Goal: Transaction & Acquisition: Purchase product/service

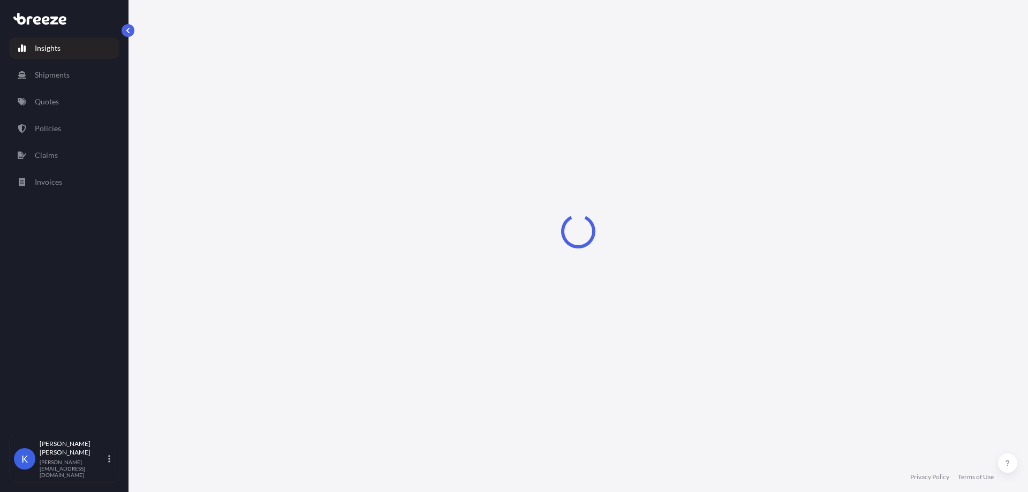
select select "2025"
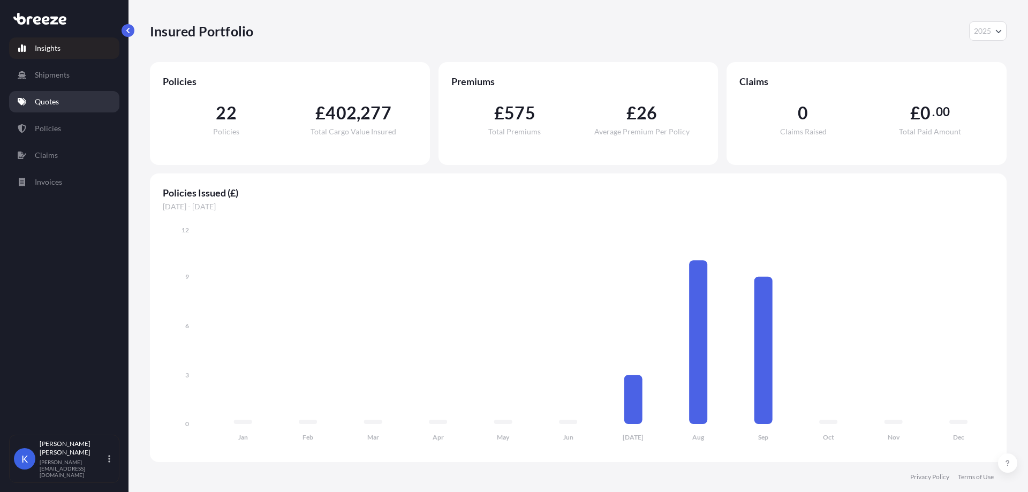
click at [72, 100] on link "Quotes" at bounding box center [64, 101] width 110 height 21
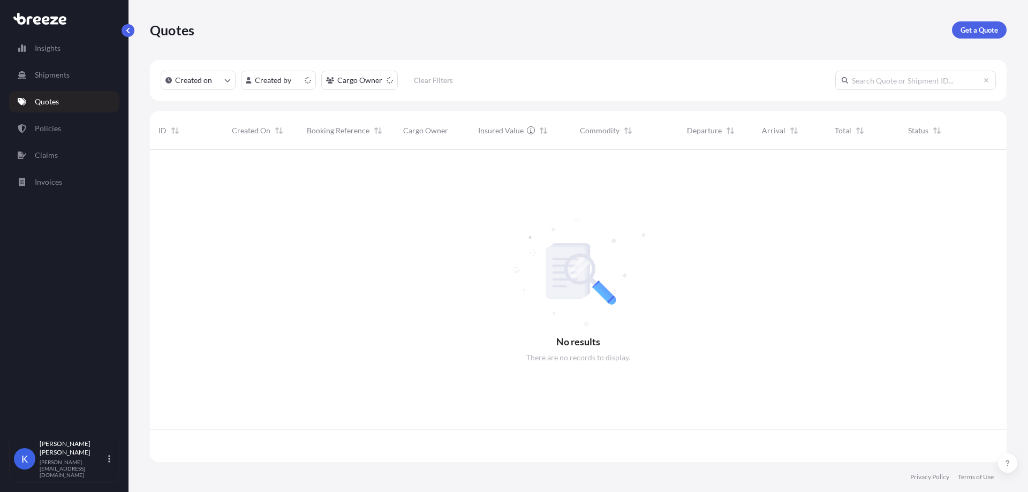
scroll to position [310, 849]
click at [1001, 23] on link "Get a Quote" at bounding box center [979, 29] width 55 height 17
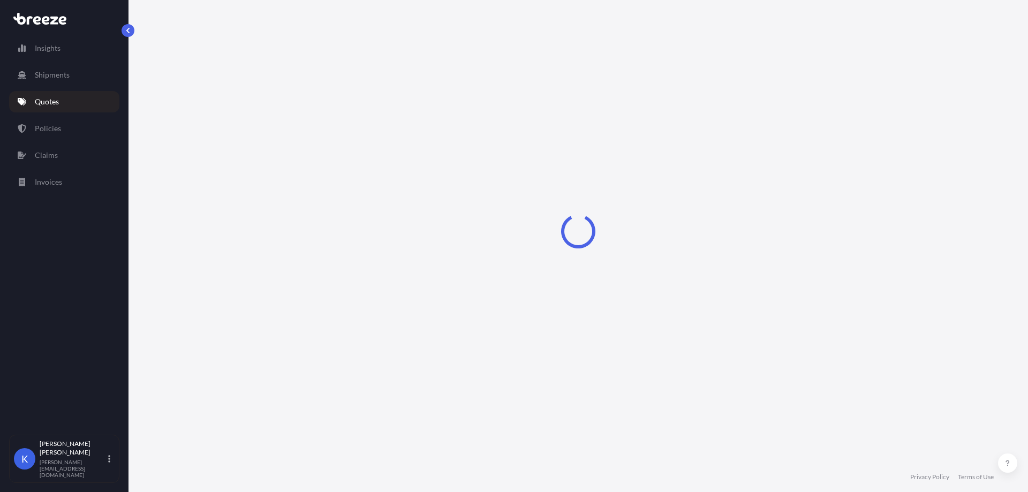
select select "Road"
select select "Sea"
select select "1"
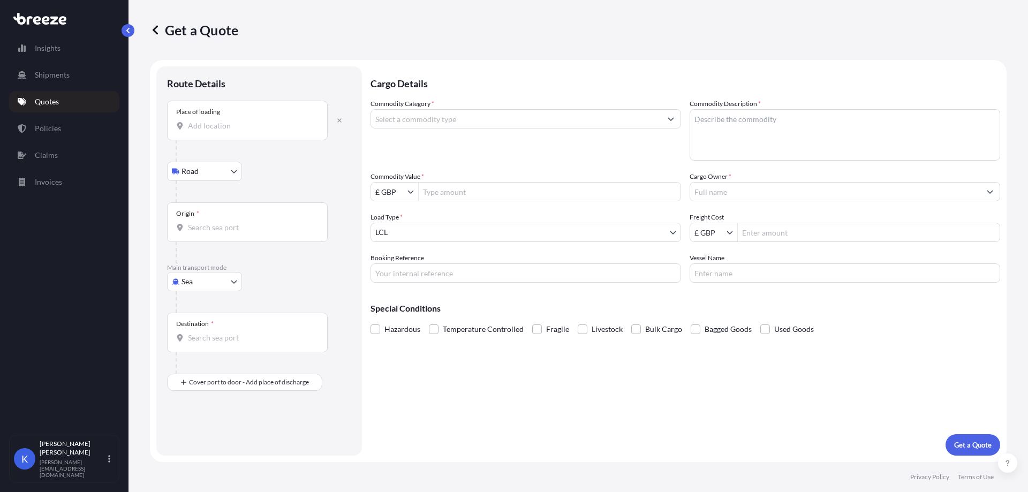
click at [255, 122] on input "Place of loading" at bounding box center [251, 125] width 126 height 11
click at [227, 135] on div "Place of loading" at bounding box center [247, 121] width 161 height 40
click at [227, 131] on input "Place of loading" at bounding box center [251, 125] width 126 height 11
paste input "84003"
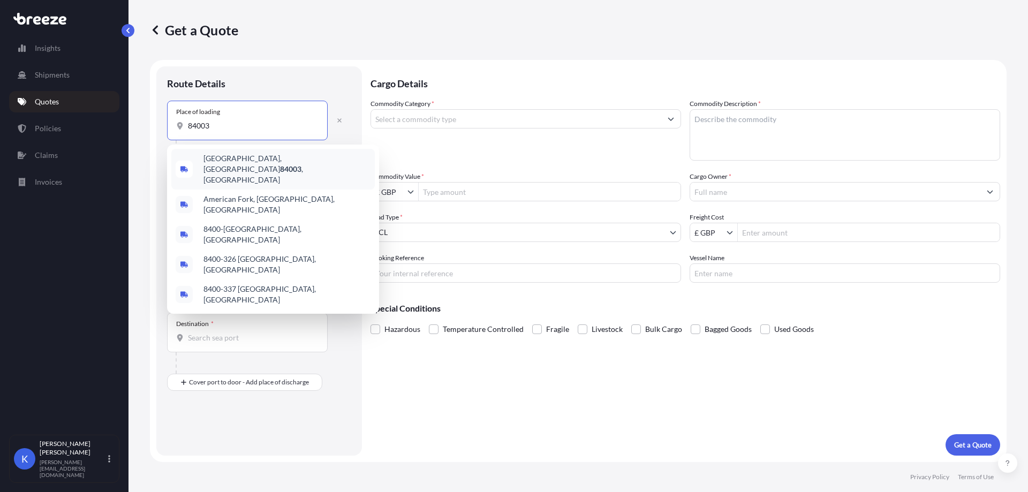
click at [307, 159] on div "[GEOGRAPHIC_DATA] , [GEOGRAPHIC_DATA]" at bounding box center [272, 169] width 203 height 41
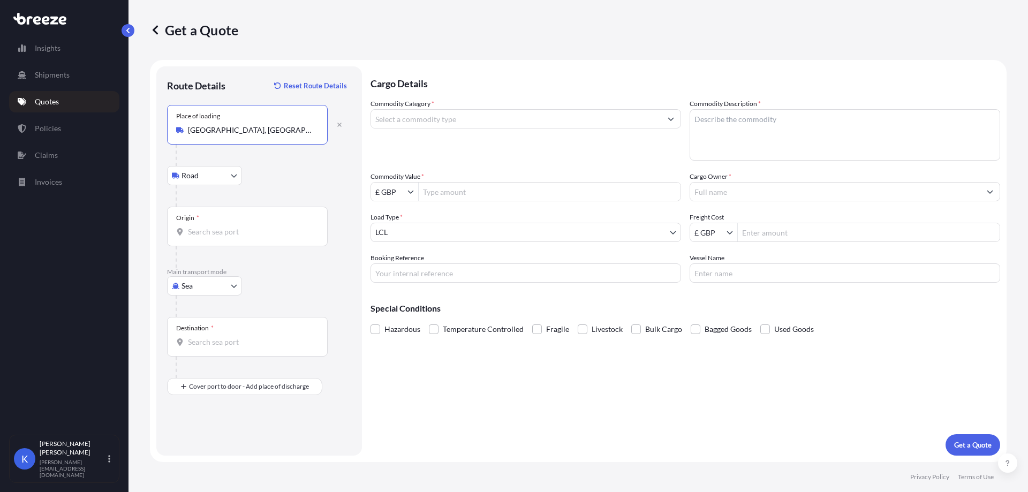
click at [243, 218] on div "Origin *" at bounding box center [247, 227] width 161 height 40
click at [243, 226] on input "Origin *" at bounding box center [251, 231] width 126 height 11
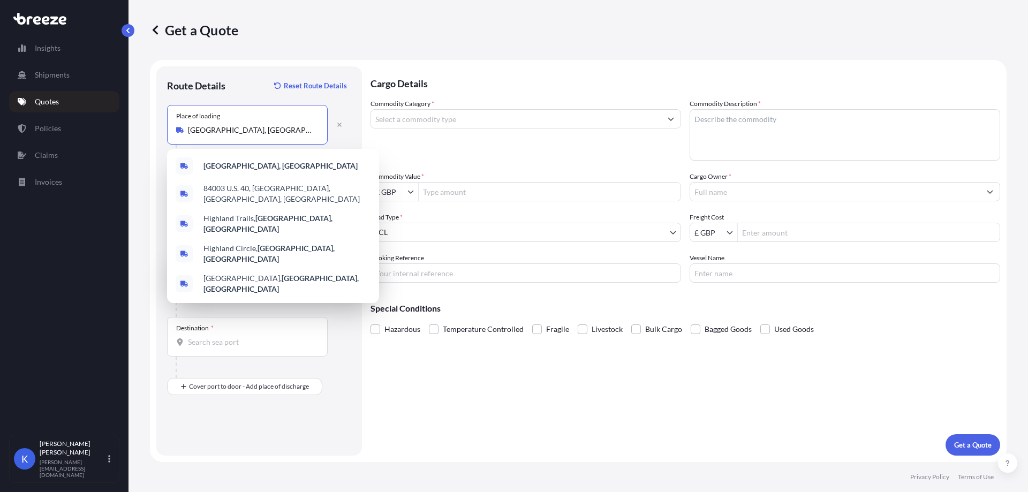
click at [219, 132] on input "[GEOGRAPHIC_DATA], [GEOGRAPHIC_DATA]" at bounding box center [251, 130] width 126 height 11
drag, startPoint x: 220, startPoint y: 127, endPoint x: 142, endPoint y: 127, distance: 78.2
click at [143, 127] on div "Get a Quote Route Details Reset Route Details Place of loading [GEOGRAPHIC_DATA…" at bounding box center [579, 231] width 900 height 462
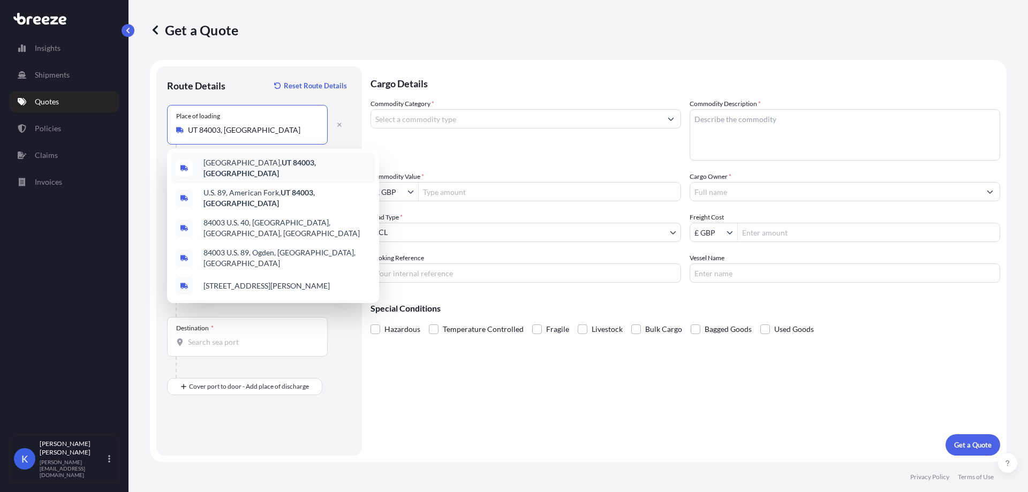
click at [278, 133] on input "UT 84003, [GEOGRAPHIC_DATA]" at bounding box center [251, 130] width 126 height 11
type input "[GEOGRAPHIC_DATA], [GEOGRAPHIC_DATA]"
click at [299, 54] on div "Get a Quote" at bounding box center [578, 30] width 857 height 60
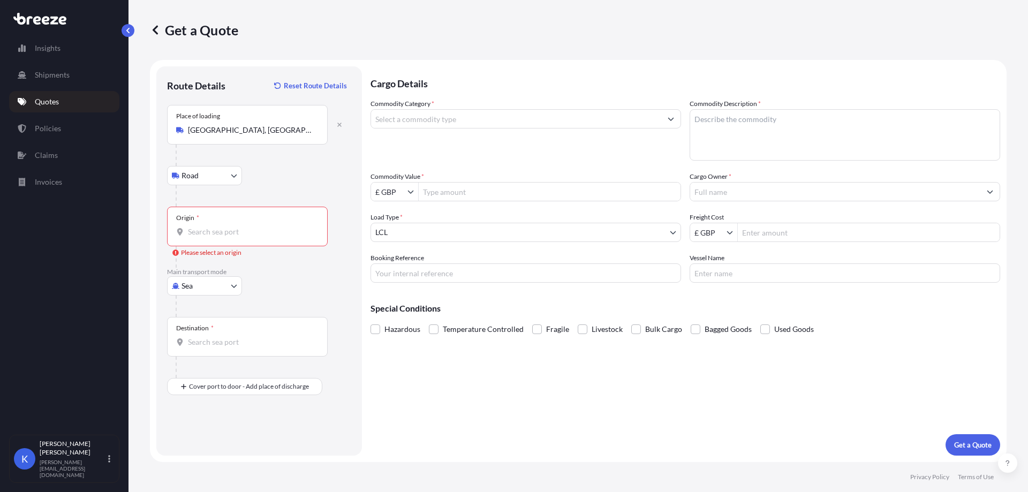
click at [229, 229] on input "Origin * Please select an origin" at bounding box center [251, 231] width 126 height 11
click at [934, 57] on div "Get a Quote" at bounding box center [578, 30] width 857 height 60
click at [226, 235] on input "Origin * Please select an origin" at bounding box center [251, 231] width 126 height 11
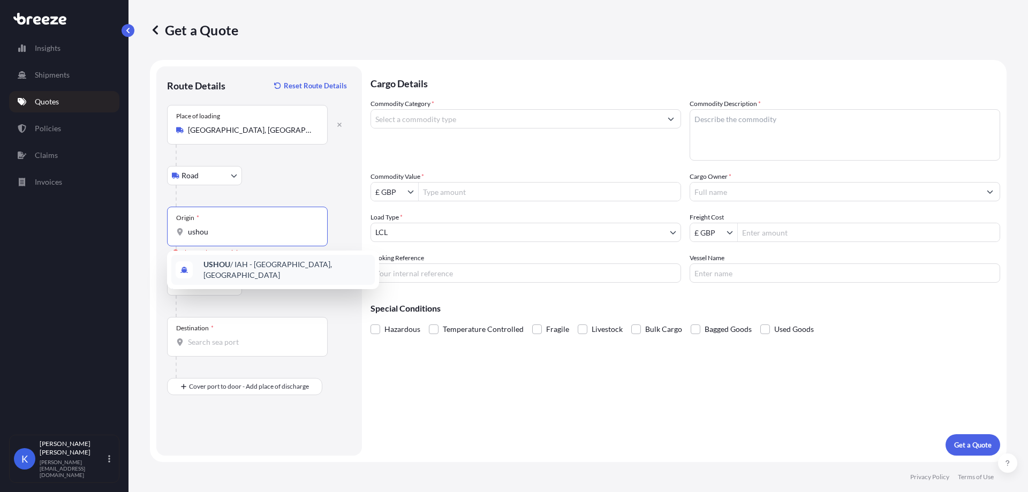
click at [262, 271] on span "USHOU / IAH - [GEOGRAPHIC_DATA], [GEOGRAPHIC_DATA]" at bounding box center [286, 269] width 167 height 21
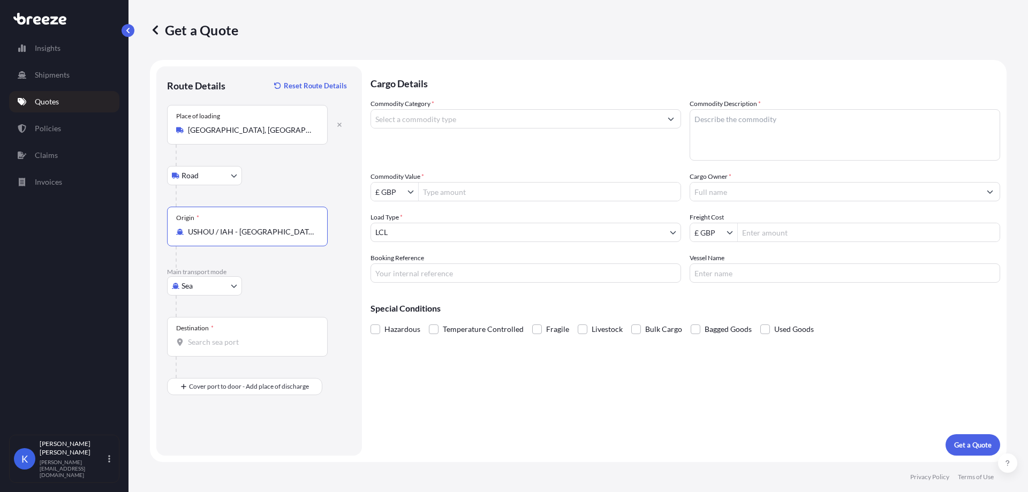
type input "USHOU / IAH - [GEOGRAPHIC_DATA], [GEOGRAPHIC_DATA]"
click at [213, 353] on div "Destination *" at bounding box center [247, 337] width 161 height 40
click at [213, 348] on input "Destination *" at bounding box center [251, 342] width 126 height 11
click at [237, 377] on span "GBSOU - [GEOGRAPHIC_DATA], [GEOGRAPHIC_DATA]" at bounding box center [286, 379] width 167 height 21
type input "GBSOU - [GEOGRAPHIC_DATA], [GEOGRAPHIC_DATA]"
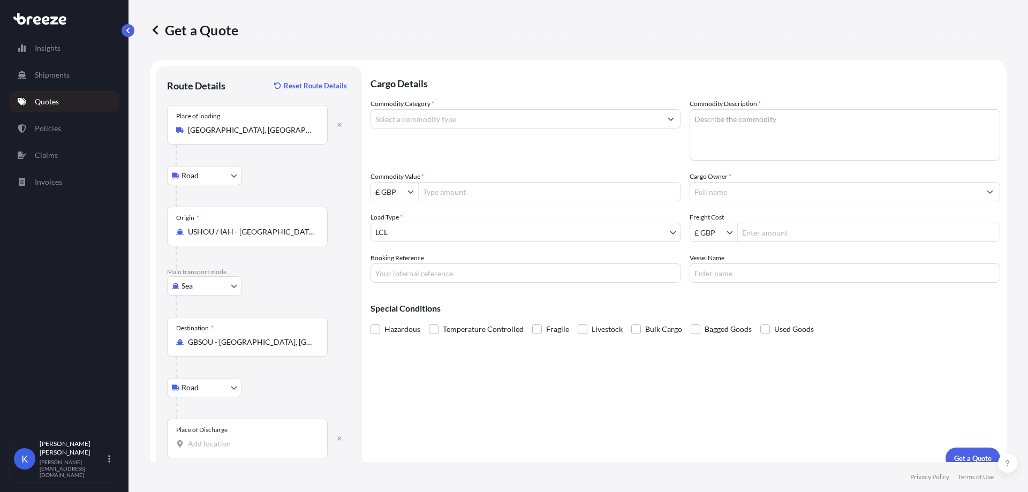
drag, startPoint x: 970, startPoint y: 334, endPoint x: 625, endPoint y: 318, distance: 345.2
click at [963, 335] on div "Hazardous Temperature Controlled Fragile Livestock Bulk Cargo Bagged Goods Used…" at bounding box center [686, 329] width 630 height 16
click at [230, 450] on div "Place of Discharge" at bounding box center [247, 439] width 161 height 40
click at [230, 449] on input "Place of Discharge" at bounding box center [251, 444] width 126 height 11
paste input "PR6 0LP"
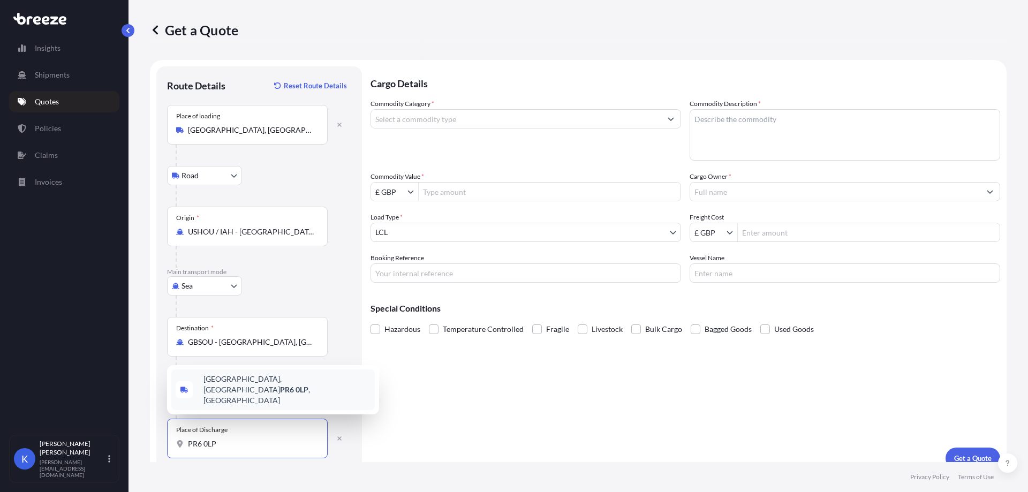
click at [287, 389] on div "[STREET_ADDRESS]" at bounding box center [272, 389] width 203 height 41
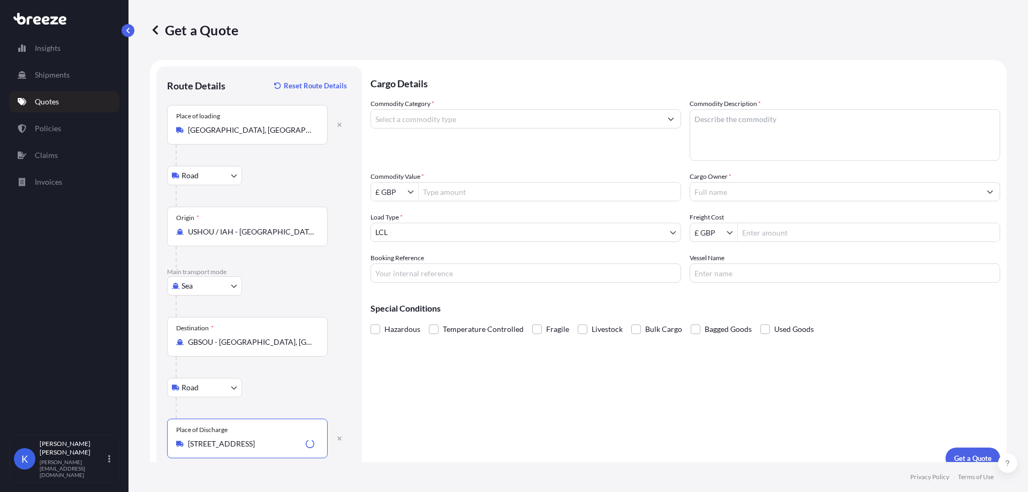
type input "[STREET_ADDRESS]"
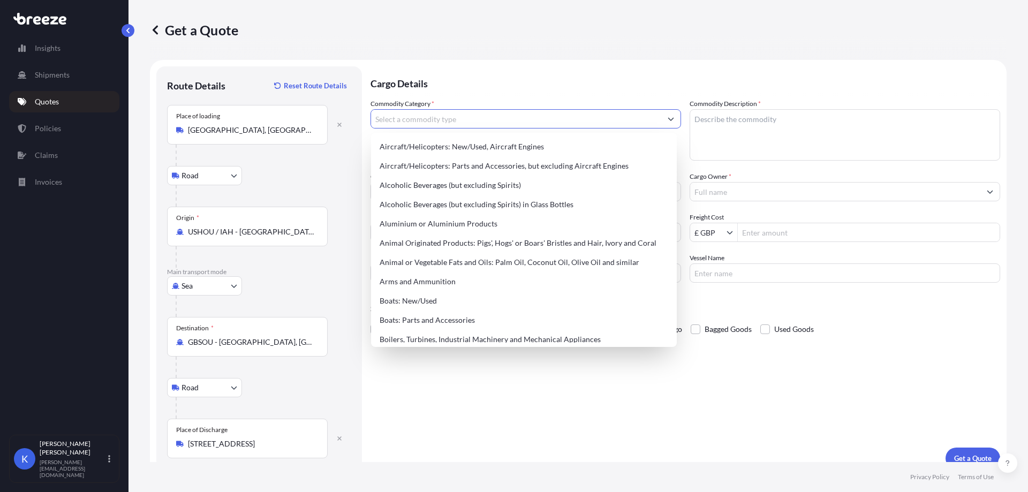
click at [453, 115] on input "Commodity Category *" at bounding box center [516, 118] width 290 height 19
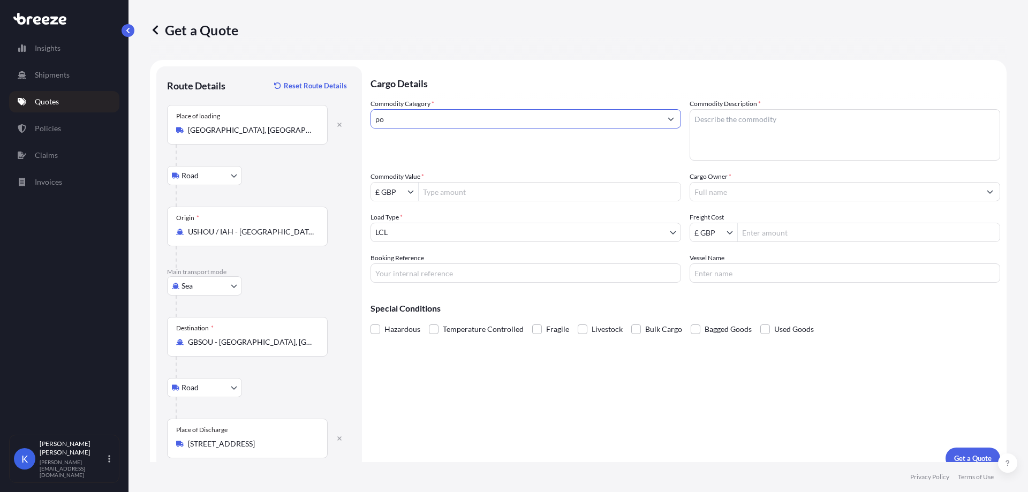
type input "p"
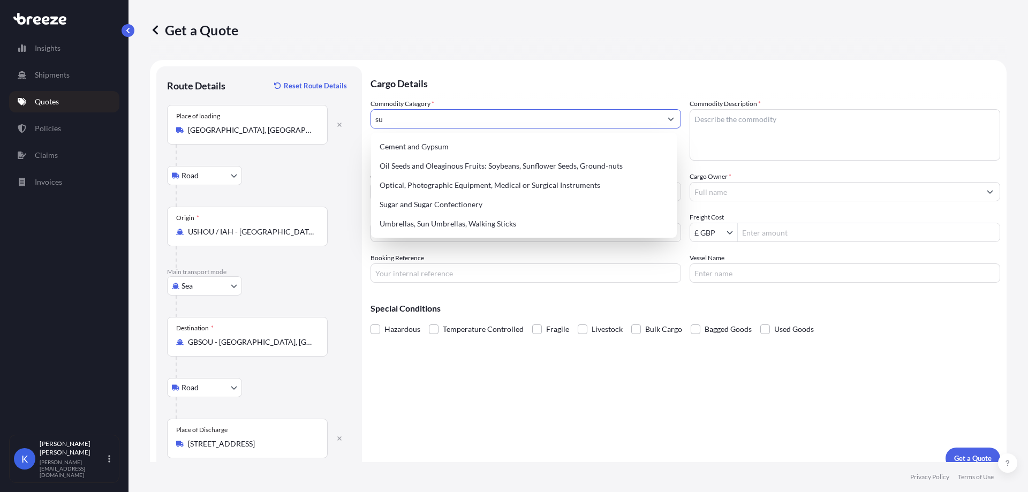
type input "s"
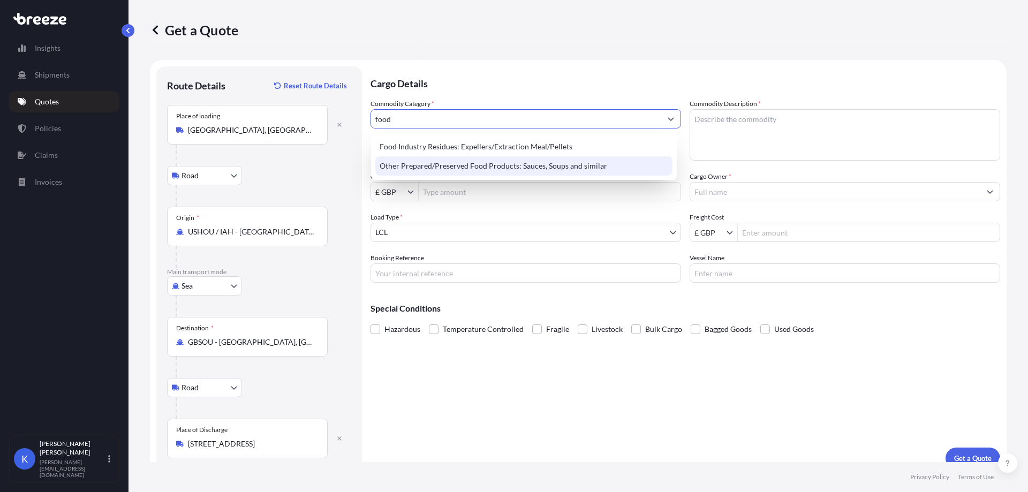
click at [533, 163] on div "Other Prepared/Preserved Food Products: Sauces, Soups and similar" at bounding box center [523, 165] width 297 height 19
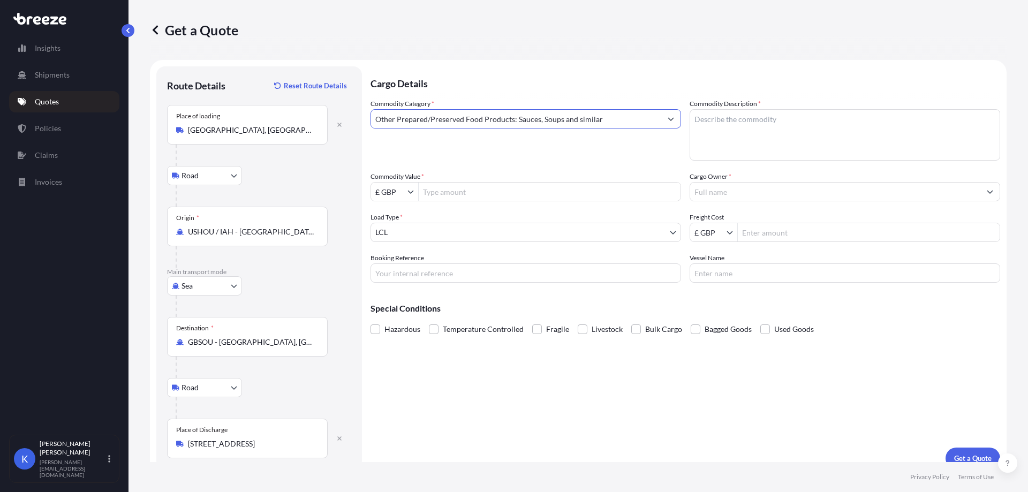
click at [776, 147] on textarea "Commodity Description *" at bounding box center [845, 134] width 311 height 51
click at [433, 122] on input "Other Prepared/Preserved Food Products: Sauces, Soups and similar" at bounding box center [516, 118] width 290 height 19
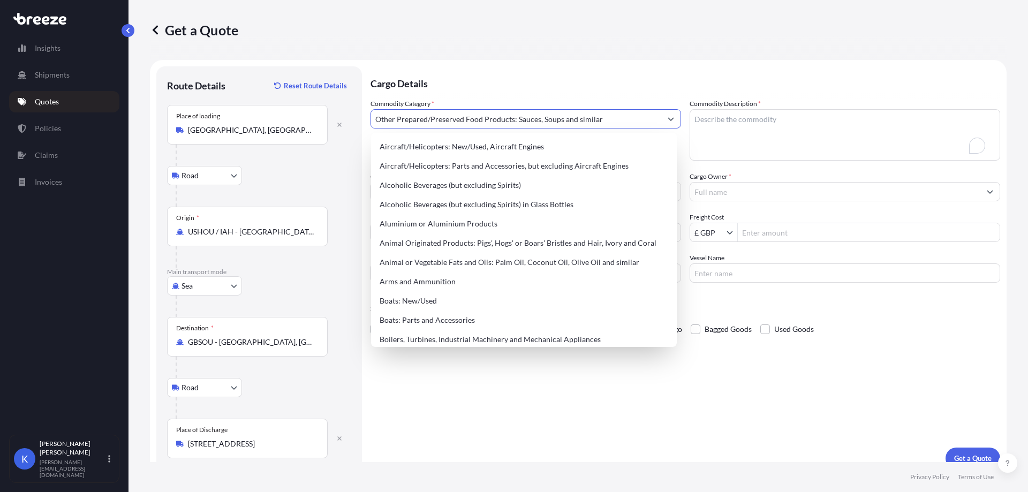
drag, startPoint x: 584, startPoint y: 118, endPoint x: 306, endPoint y: 126, distance: 278.0
click at [310, 141] on form "Route Details Reset Route Details Place of loading [GEOGRAPHIC_DATA] Road Road …" at bounding box center [578, 268] width 857 height 416
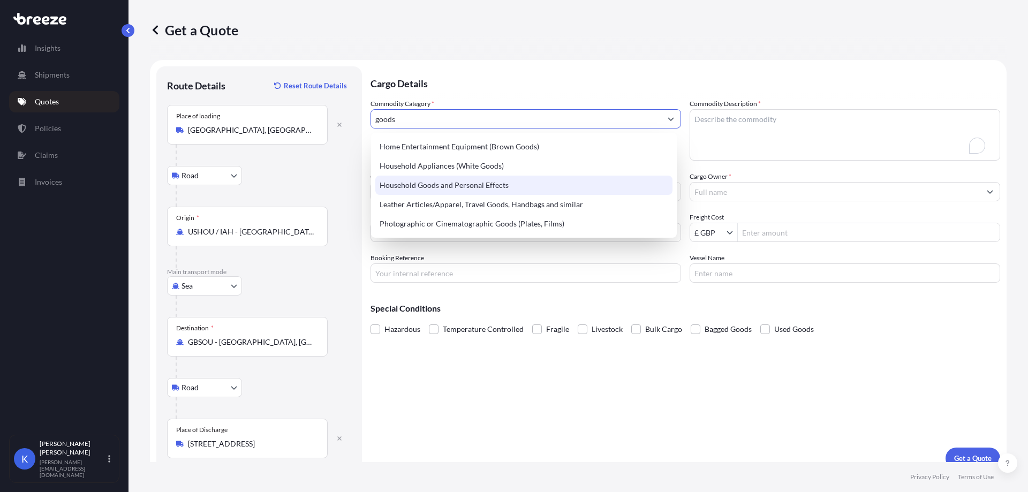
click at [441, 192] on div "Household Goods and Personal Effects" at bounding box center [523, 185] width 297 height 19
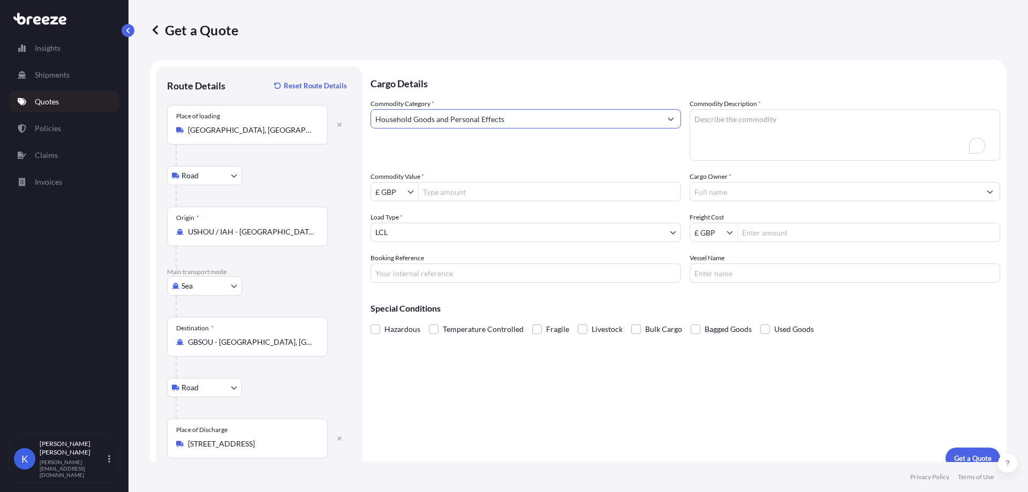
type input "Household Goods and Personal Effects"
click at [778, 137] on textarea "Commodity Description *" at bounding box center [845, 134] width 311 height 51
drag, startPoint x: 485, startPoint y: 107, endPoint x: 486, endPoint y: 122, distance: 14.5
click at [485, 112] on div "Commodity Category * Household Goods and Personal Effects" at bounding box center [526, 130] width 311 height 62
click at [486, 122] on input "Household Goods and Personal Effects" at bounding box center [516, 118] width 290 height 19
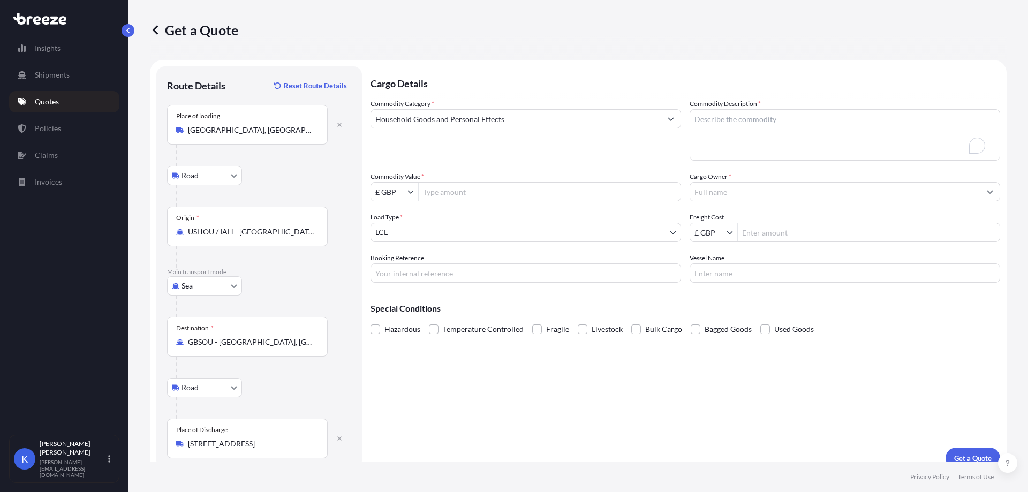
drag, startPoint x: 577, startPoint y: 128, endPoint x: 570, endPoint y: 122, distance: 9.1
click at [577, 128] on div "Household Goods and Personal Effects" at bounding box center [526, 118] width 311 height 19
click at [570, 122] on input "Household Goods and Personal Effects" at bounding box center [516, 118] width 290 height 19
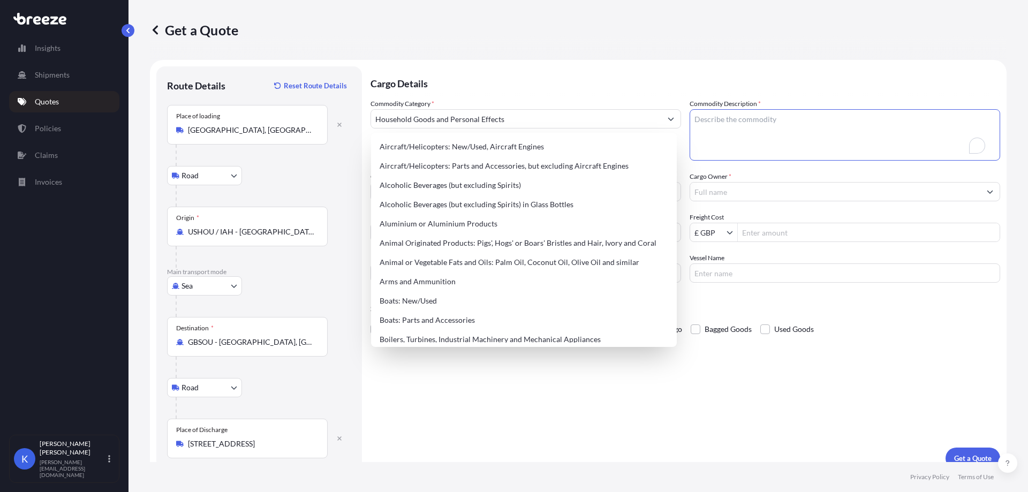
click at [834, 121] on textarea "Commodity Description *" at bounding box center [845, 134] width 311 height 51
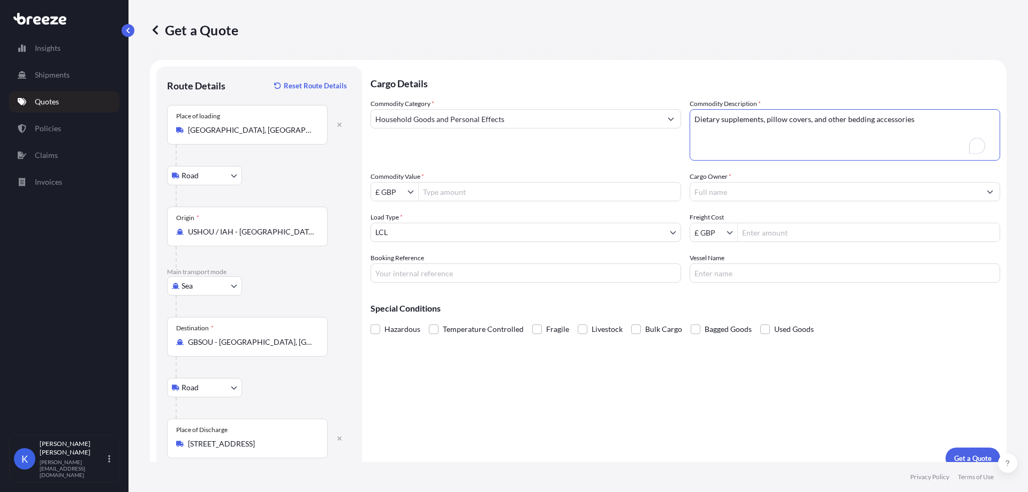
type textarea "Dietary supplements, pillow covers, and other bedding accessories"
click at [484, 188] on input "Commodity Value *" at bounding box center [550, 191] width 262 height 19
paste input "38322.76"
type input "38,322.76"
click at [760, 198] on input "Cargo Owner *" at bounding box center [835, 191] width 290 height 19
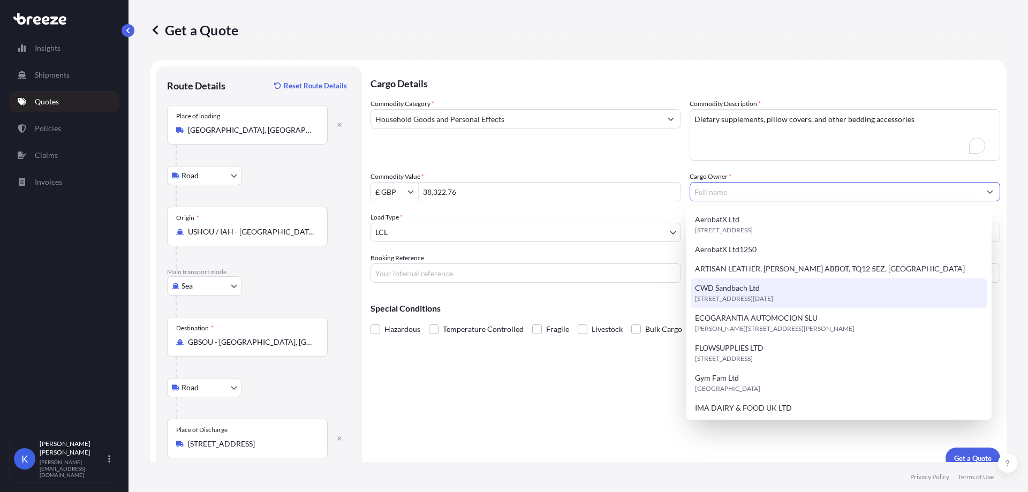
scroll to position [161, 0]
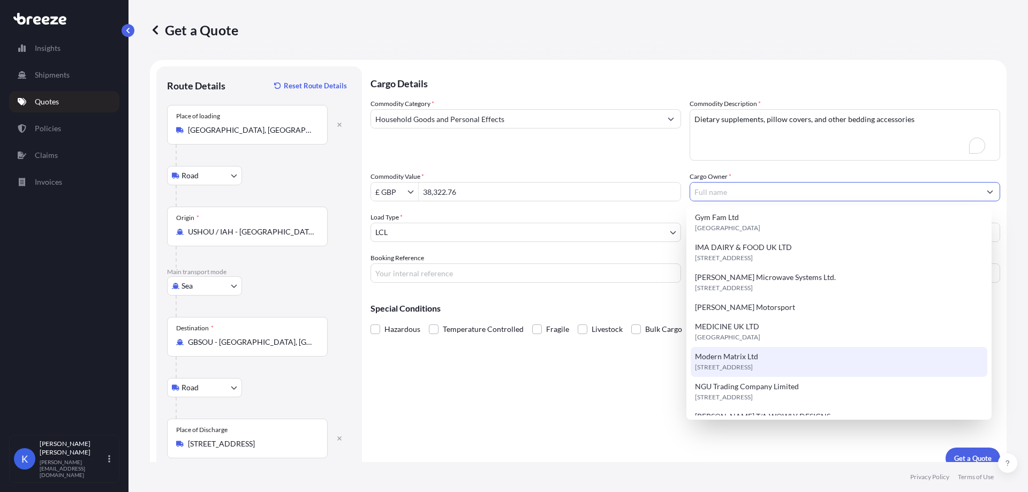
click at [764, 356] on div "Modern Matrix Ltd PR6 0LP, PR6 0LP, [GEOGRAPHIC_DATA], [GEOGRAPHIC_DATA]" at bounding box center [839, 362] width 297 height 30
type input "Modern Matrix Ltd"
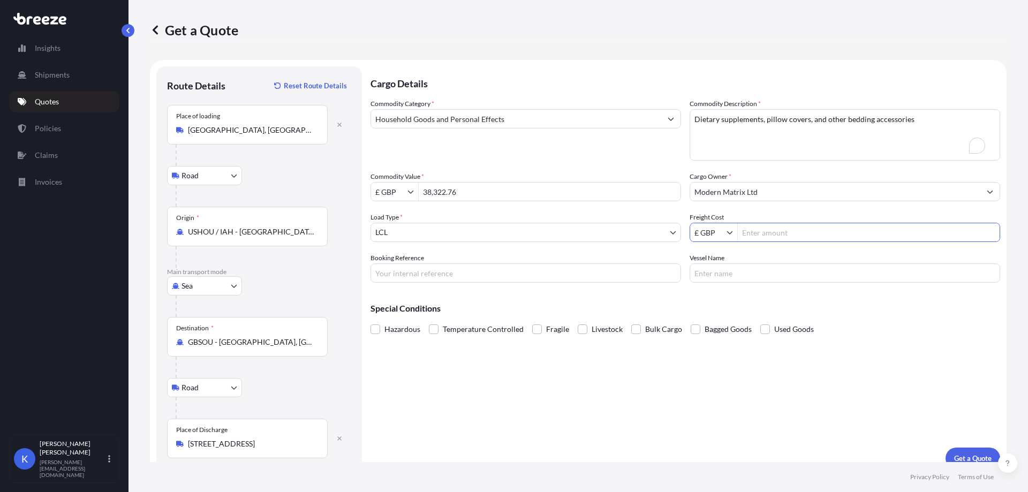
click at [804, 231] on input "Freight Cost" at bounding box center [869, 232] width 262 height 19
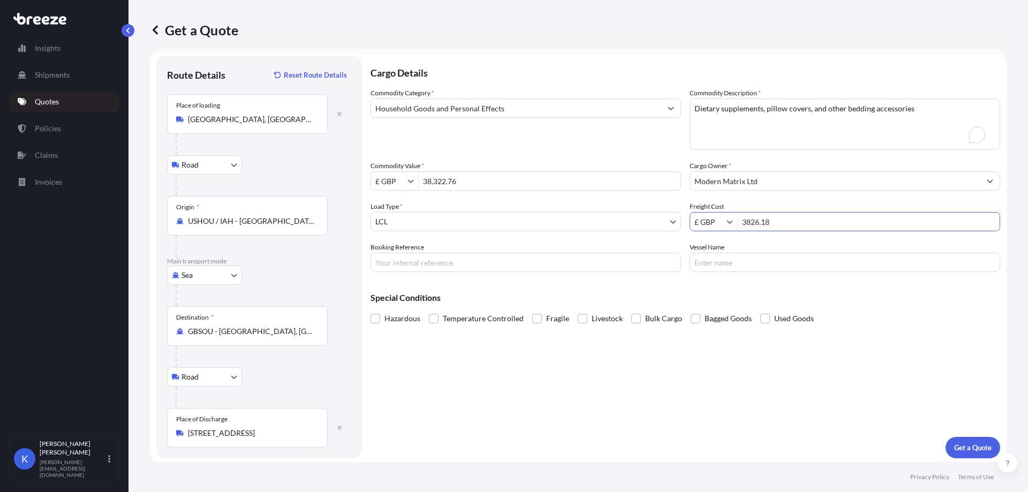
scroll to position [13, 0]
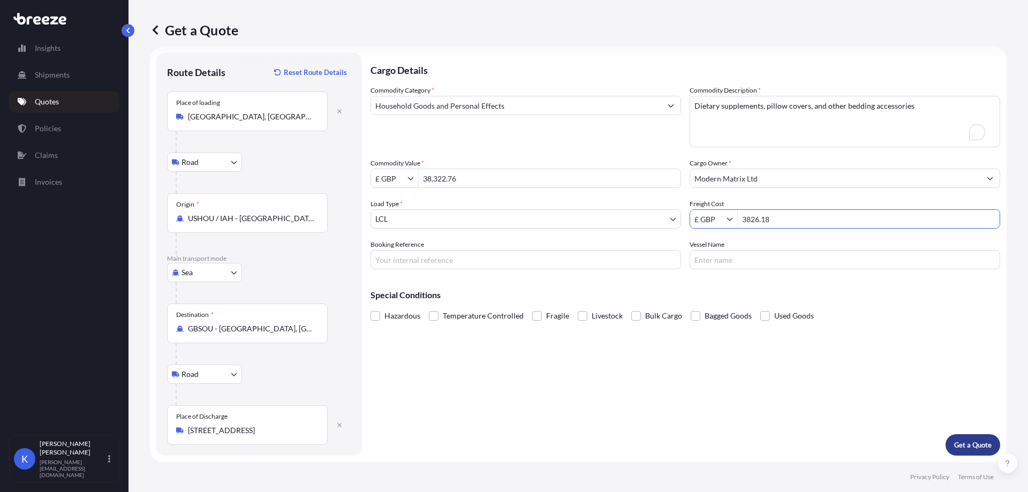
type input "3,826.18"
click at [965, 439] on button "Get a Quote" at bounding box center [973, 444] width 55 height 21
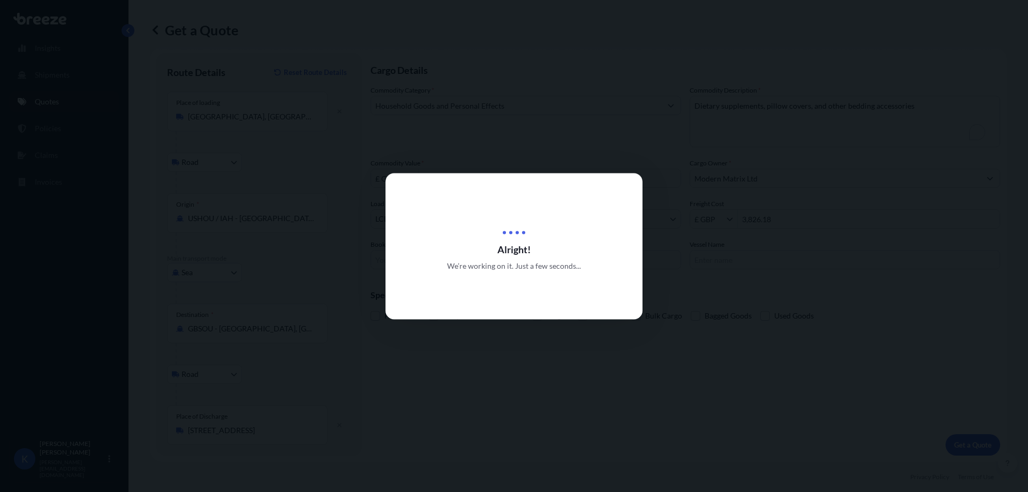
select select "Road"
select select "Sea"
select select "Road"
select select "1"
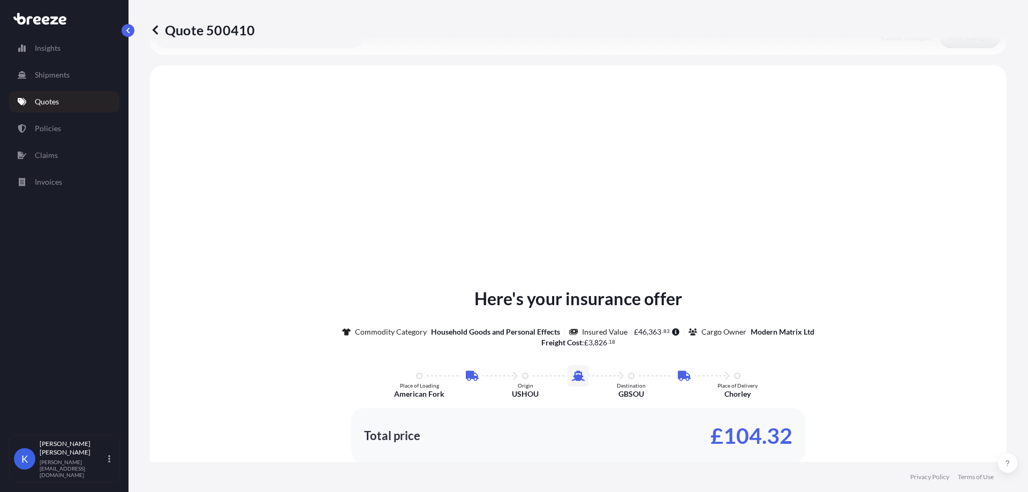
scroll to position [428, 0]
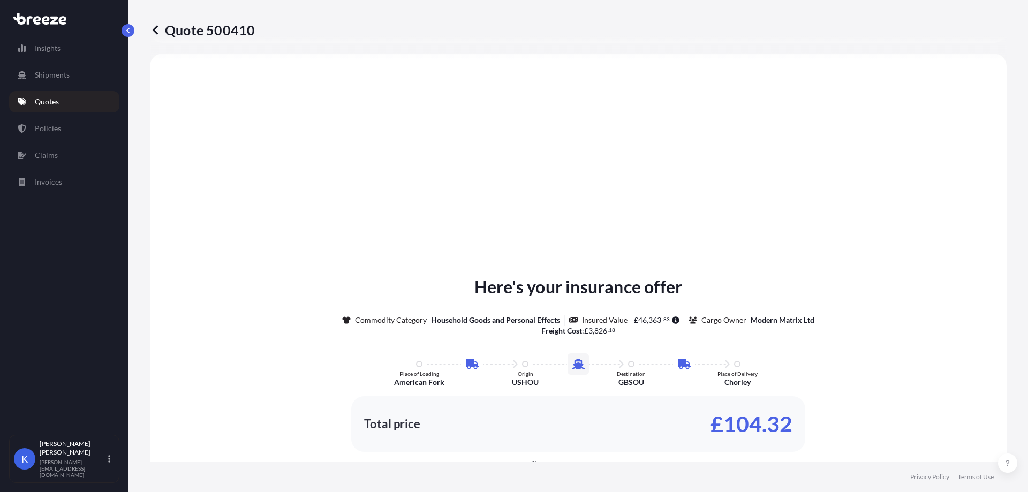
click at [984, 87] on div "Here's your insurance offer Commodity Category Household Goods and Personal Eff…" at bounding box center [578, 419] width 857 height 731
